Goal: Task Accomplishment & Management: Use online tool/utility

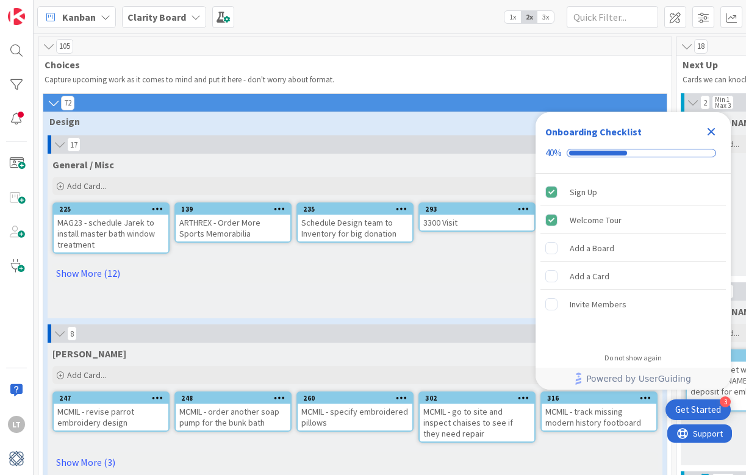
click at [712, 130] on icon "Close Checklist" at bounding box center [711, 132] width 8 height 8
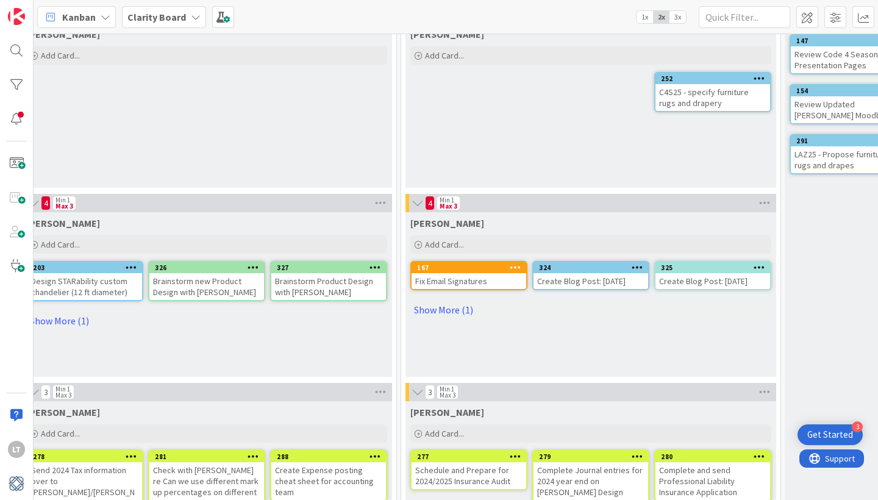
scroll to position [469, 659]
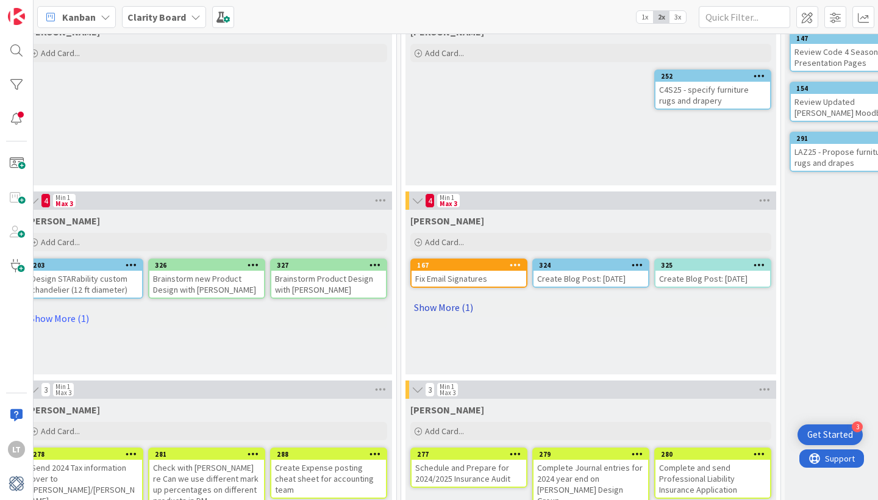
click at [429, 310] on link "Show More (1)" at bounding box center [590, 308] width 361 height 20
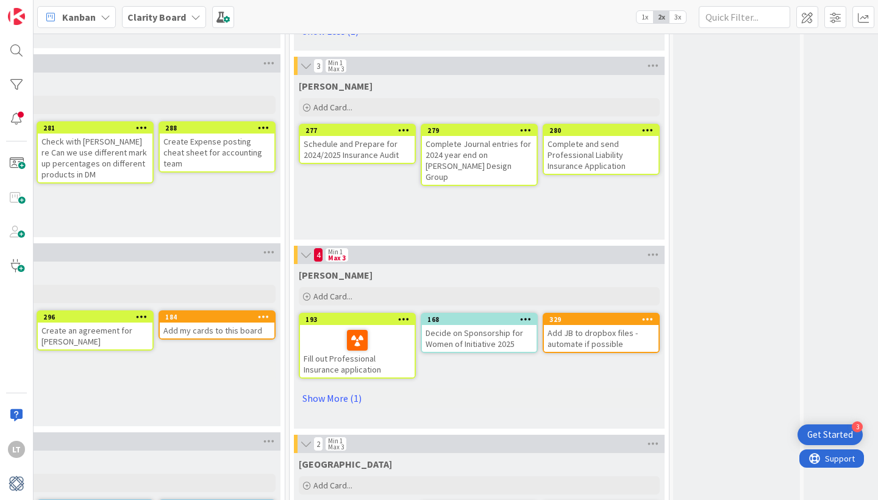
scroll to position [795, 750]
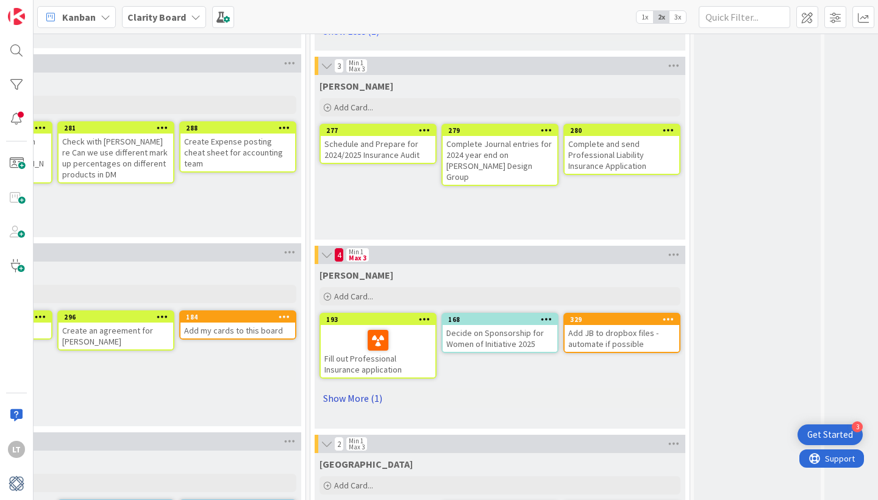
click at [349, 399] on link "Show More (1)" at bounding box center [499, 398] width 361 height 20
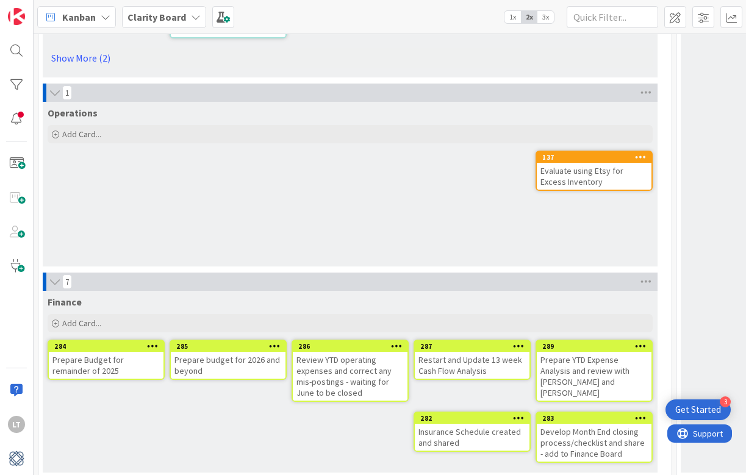
scroll to position [3719, 0]
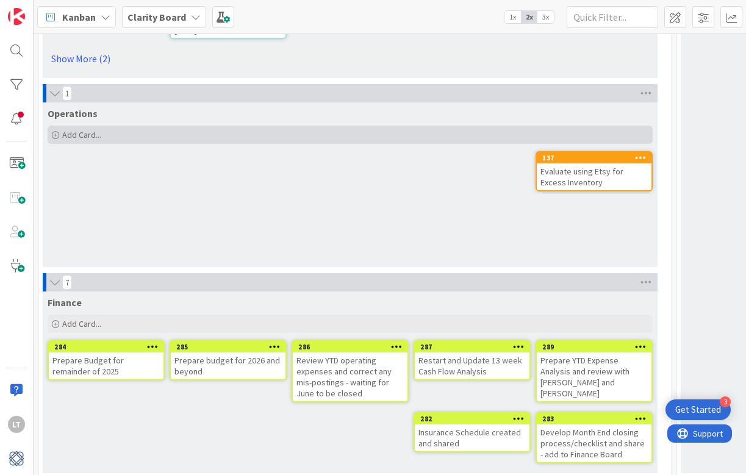
click at [95, 129] on span "Add Card..." at bounding box center [81, 134] width 39 height 11
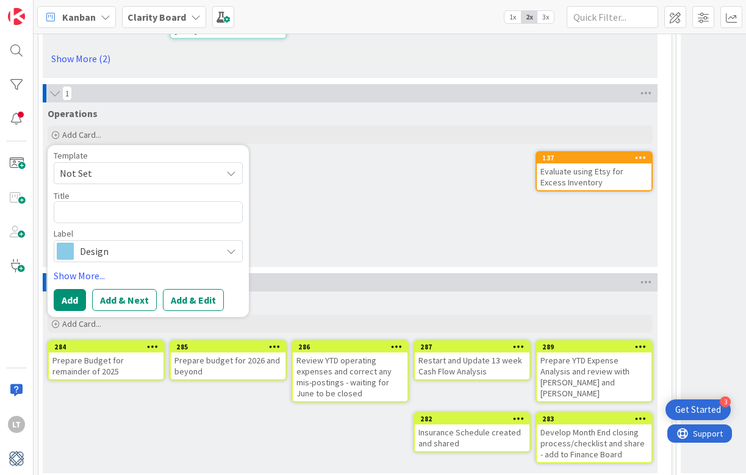
type textarea "x"
type textarea "A"
type textarea "x"
type textarea "Ad"
type textarea "x"
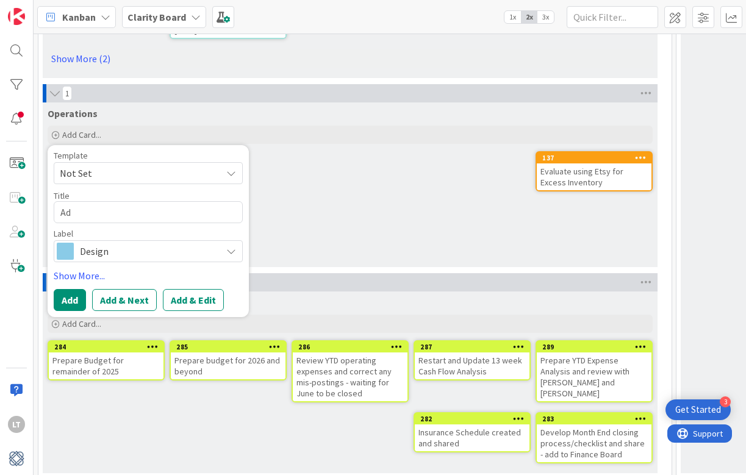
type textarea "Add"
type textarea "x"
type textarea "Add"
type textarea "x"
type textarea "Add L"
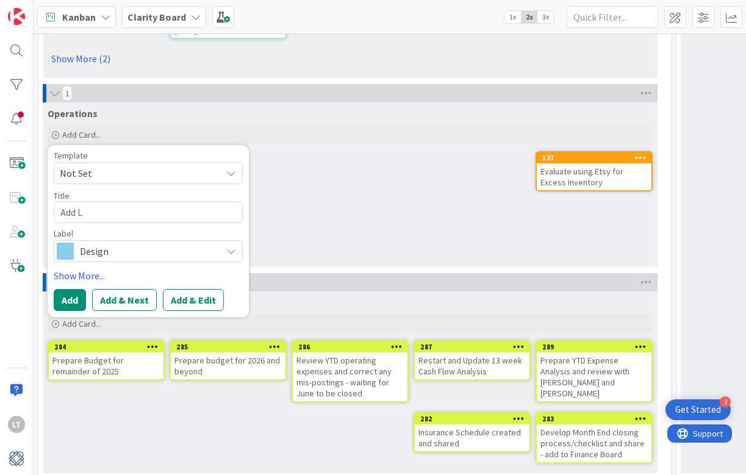
type textarea "x"
type textarea "Add Li"
type textarea "x"
type textarea "Add Lis"
type textarea "x"
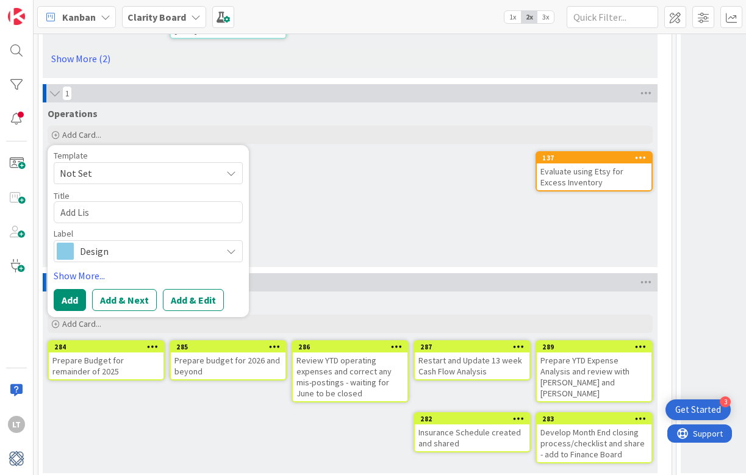
type textarea "Add [PERSON_NAME]"
type textarea "x"
type textarea "Add [PERSON_NAME]"
type textarea "x"
type textarea "Add [PERSON_NAME]"
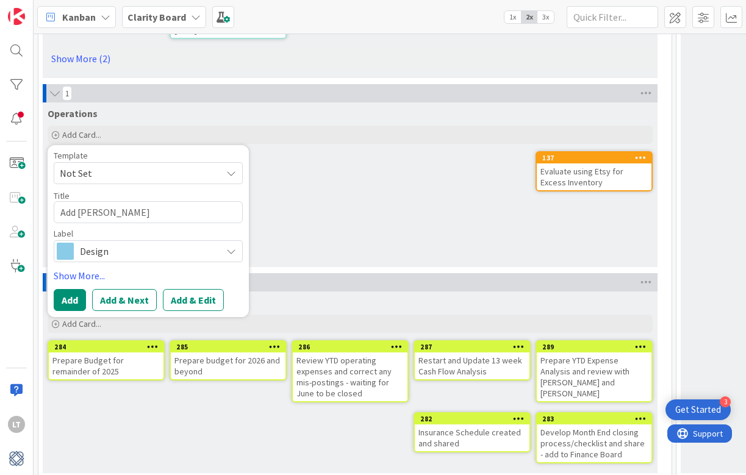
type textarea "x"
type textarea "Add [PERSON_NAME]"
type textarea "x"
type textarea "Add [PERSON_NAME] T t"
type textarea "x"
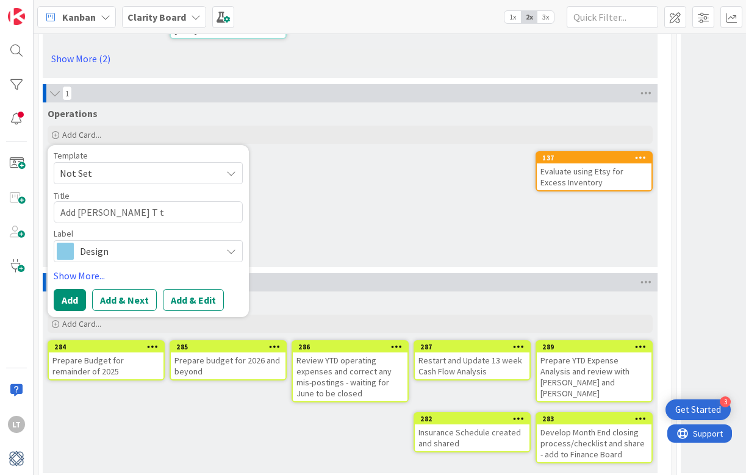
type textarea "Add [PERSON_NAME] to"
type textarea "x"
type textarea "Add [PERSON_NAME] to"
type textarea "x"
type textarea "Add [PERSON_NAME] T to d"
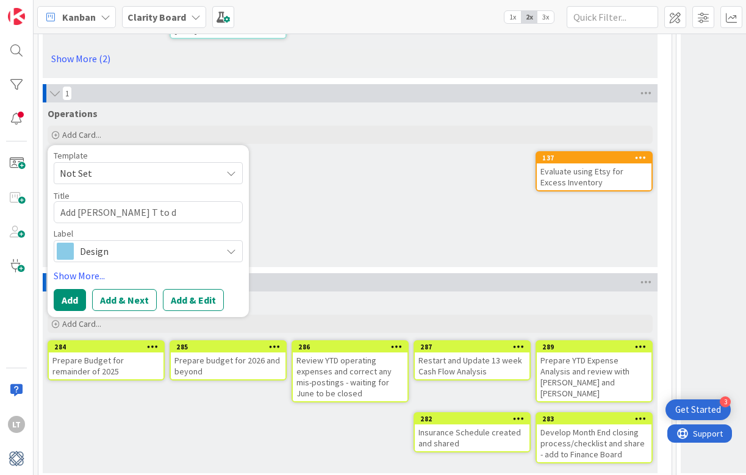
type textarea "x"
type textarea "Add [PERSON_NAME] to dr"
type textarea "x"
type textarea "Add [PERSON_NAME] T to dra"
type textarea "x"
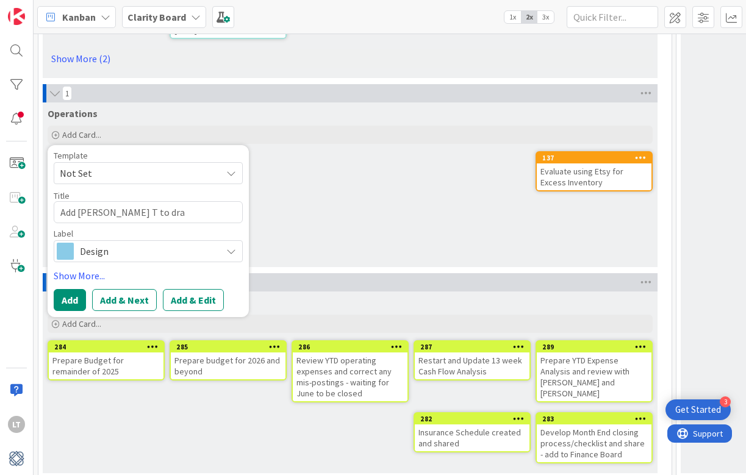
type textarea "Add [PERSON_NAME] to draw"
type textarea "x"
type textarea "Add [PERSON_NAME] to drawi"
type textarea "x"
type textarea "Add [PERSON_NAME] to drawin"
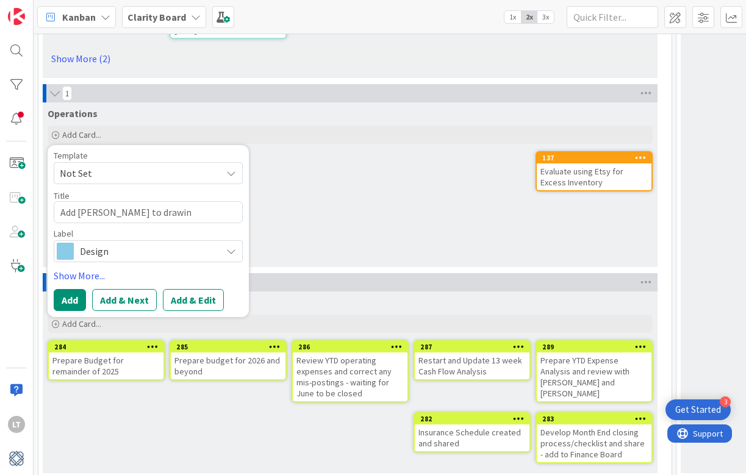
type textarea "x"
type textarea "Add [PERSON_NAME] to drawing"
type textarea "x"
type textarea "Add [PERSON_NAME] to drawings"
type textarea "x"
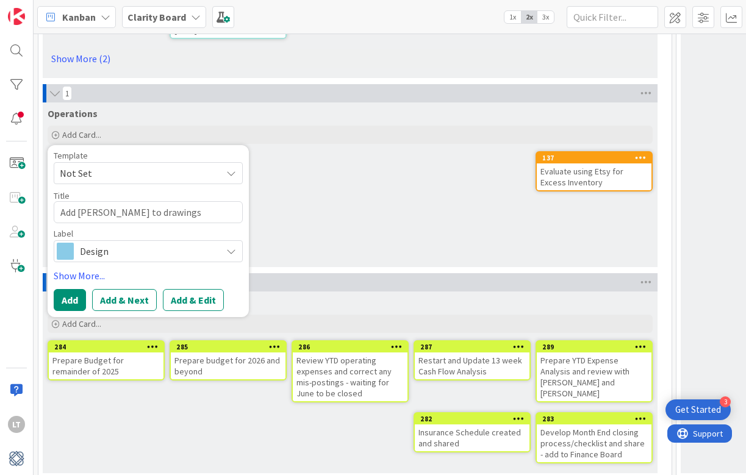
type textarea "Add [PERSON_NAME] to drawings"
type textarea "x"
type textarea "Add [PERSON_NAME] to drawings s"
type textarea "x"
type textarea "Add [PERSON_NAME] to drawings sl"
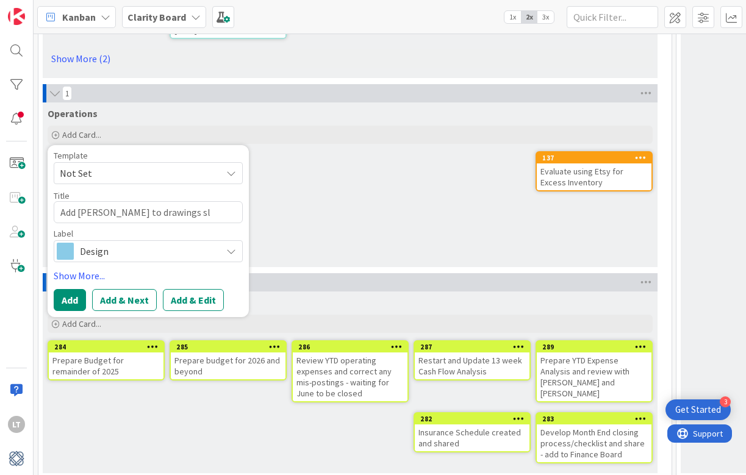
type textarea "x"
type textarea "Add [PERSON_NAME] to drawings sla"
type textarea "x"
type textarea "Add [PERSON_NAME] to drawings slac"
type textarea "x"
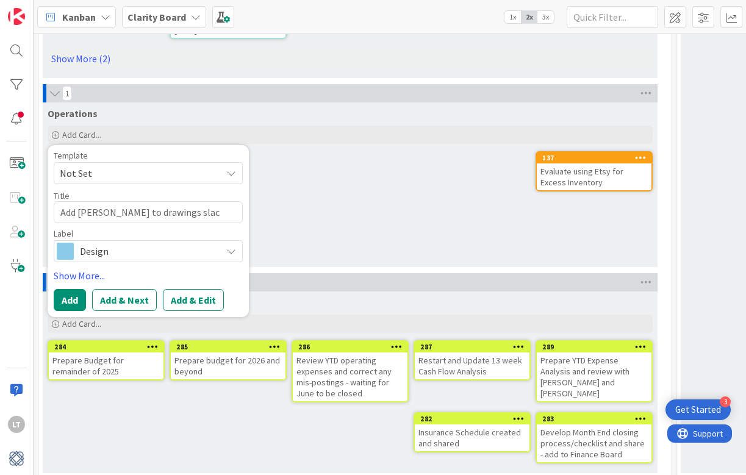
type textarea "Add [PERSON_NAME] to drawings slack"
type textarea "x"
type textarea "Add [PERSON_NAME] to drawings slack"
type textarea "x"
type textarea "Add [PERSON_NAME] T to drawings slack c"
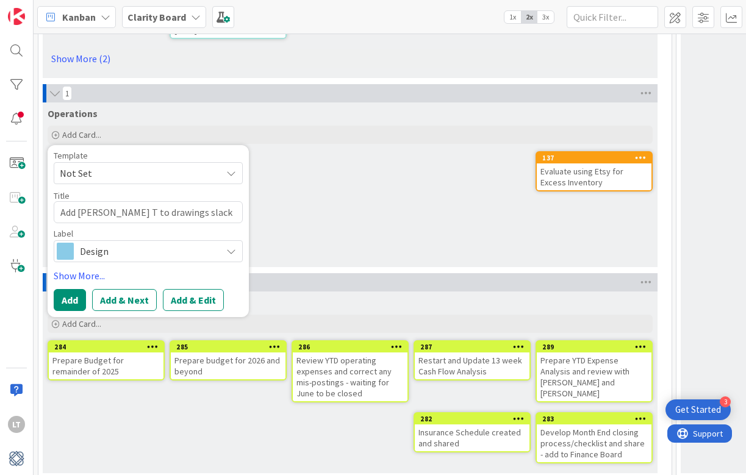
type textarea "x"
type textarea "Add [PERSON_NAME] T to drawings [PERSON_NAME]"
type textarea "x"
type textarea "Add [PERSON_NAME] to drawings slack cha"
type textarea "x"
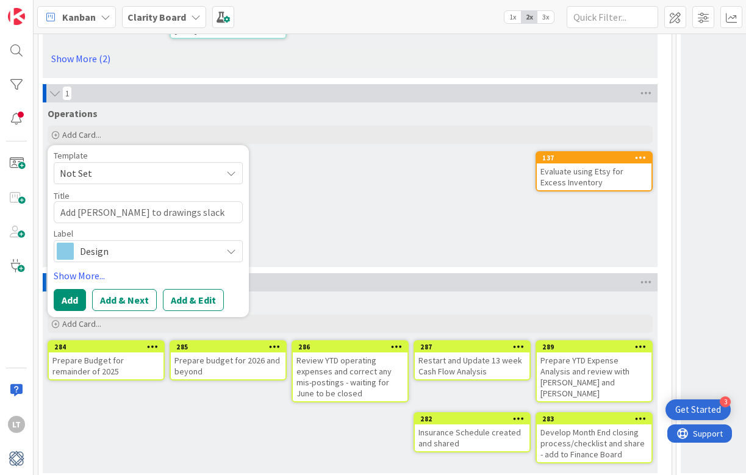
type textarea "Add [PERSON_NAME] to drawings [PERSON_NAME]"
type textarea "x"
type textarea "Add [PERSON_NAME] to drawings [PERSON_NAME]"
type textarea "x"
type textarea "Add [PERSON_NAME] to drawings [PERSON_NAME]"
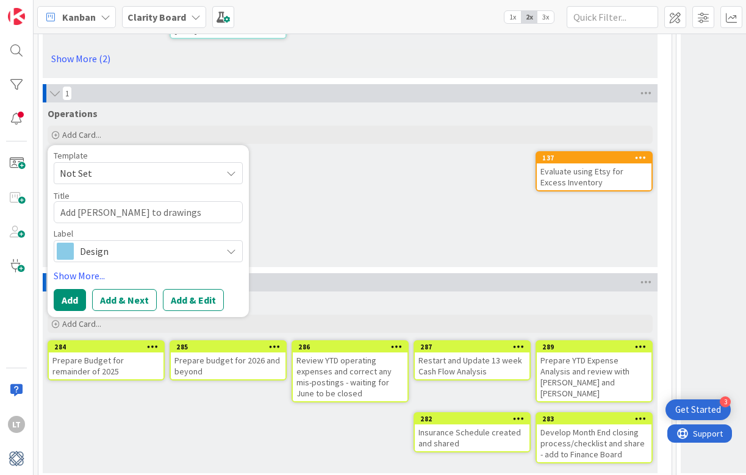
type textarea "x"
type textarea "Add [PERSON_NAME] to drawings [PERSON_NAME]"
type textarea "x"
type textarea "Add [PERSON_NAME] to drawings [PERSON_NAME]"
type textarea "x"
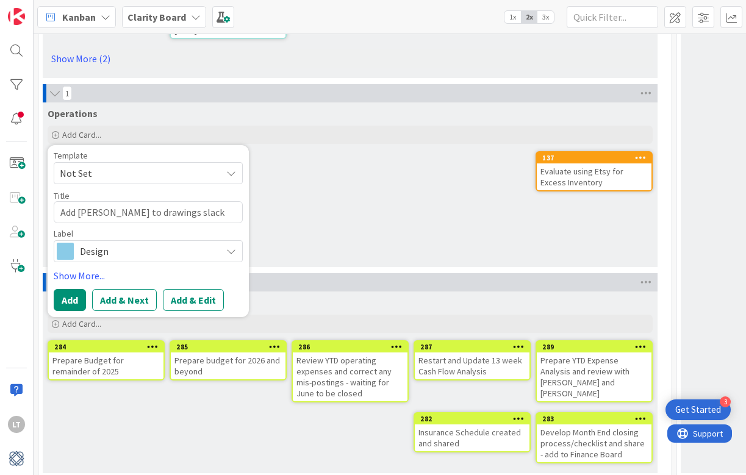
type textarea "Add [PERSON_NAME] to drawings slack channel"
click at [123, 243] on span "Design" at bounding box center [147, 251] width 135 height 17
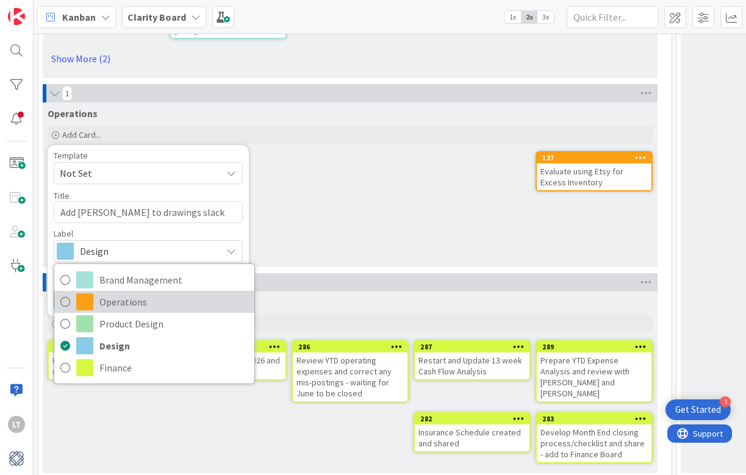
click at [124, 294] on span "Operations" at bounding box center [173, 302] width 149 height 18
type textarea "x"
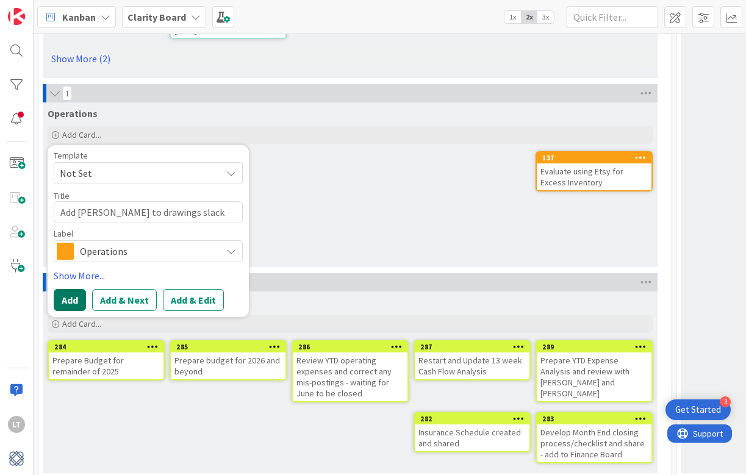
click at [76, 292] on button "Add" at bounding box center [70, 300] width 32 height 22
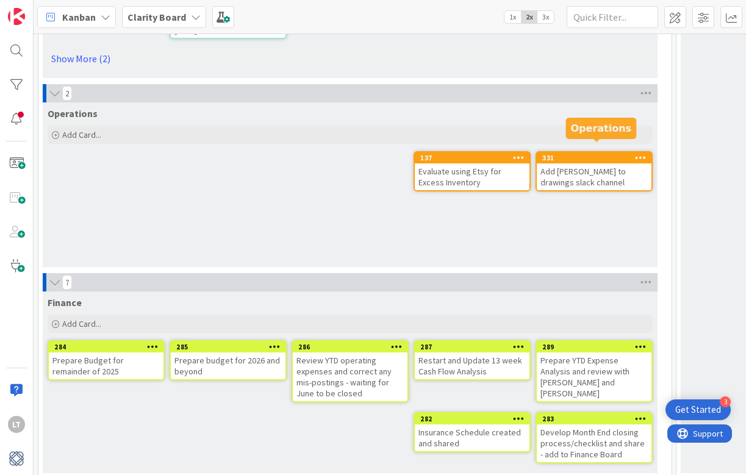
click at [594, 154] on div "331" at bounding box center [596, 158] width 109 height 9
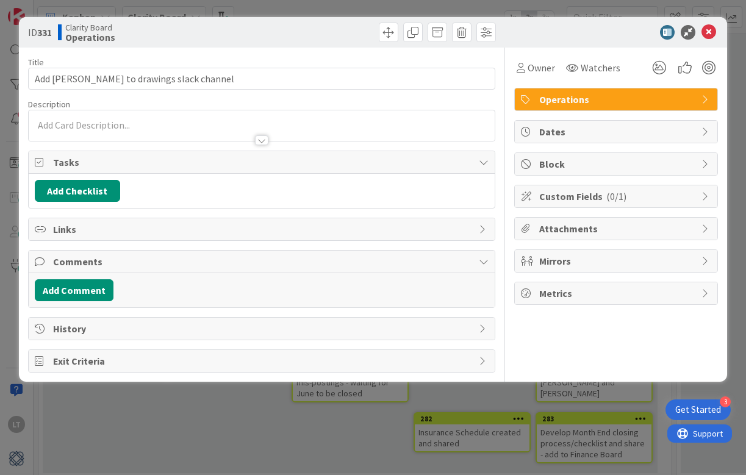
click at [590, 101] on span "Operations" at bounding box center [617, 99] width 156 height 15
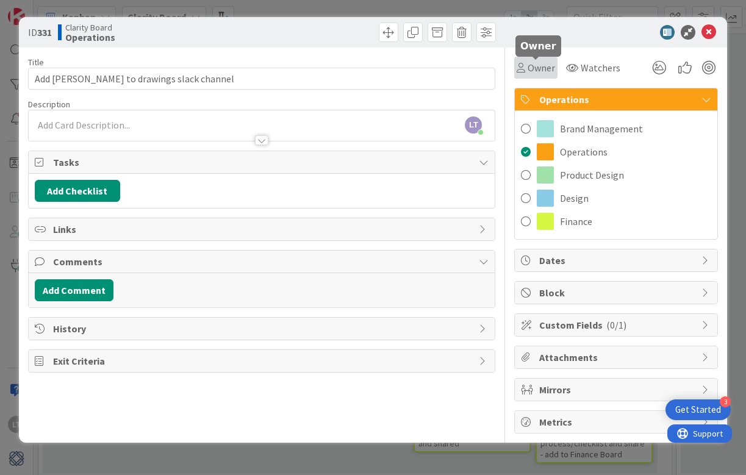
click at [537, 69] on span "Owner" at bounding box center [540, 67] width 27 height 15
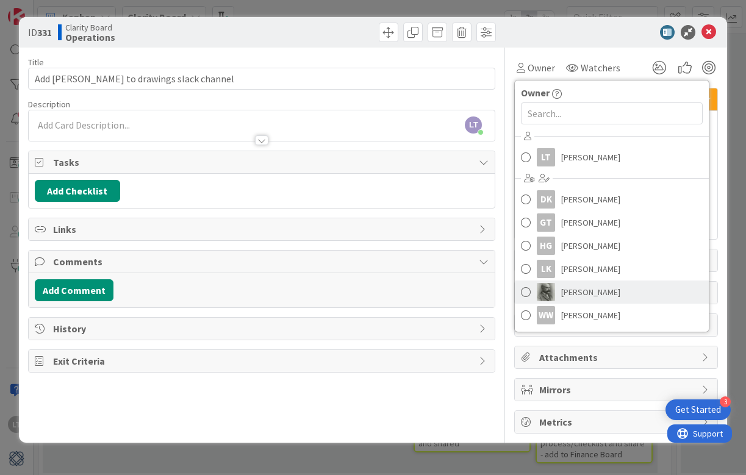
click at [524, 291] on span at bounding box center [526, 292] width 10 height 18
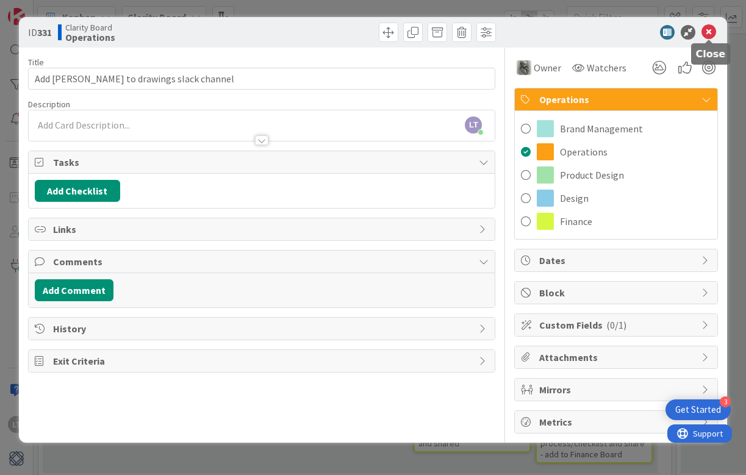
click at [710, 30] on icon at bounding box center [708, 32] width 15 height 15
